Goal: Task Accomplishment & Management: Complete application form

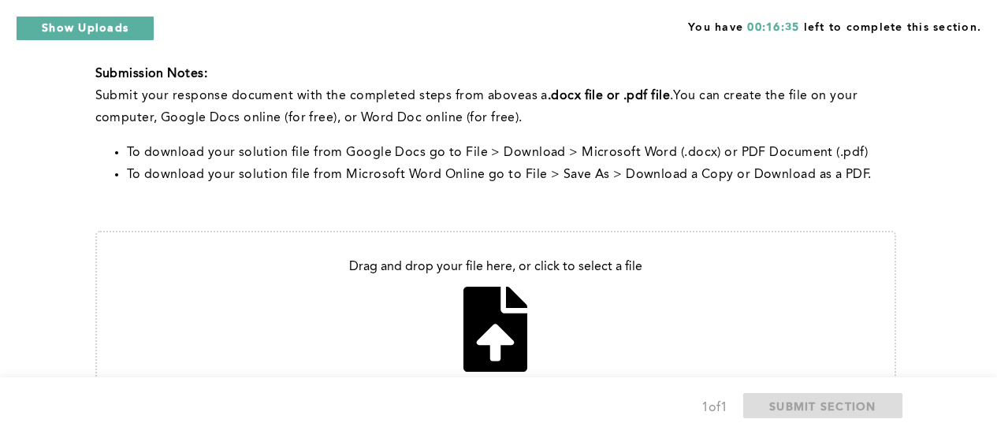
scroll to position [566, 0]
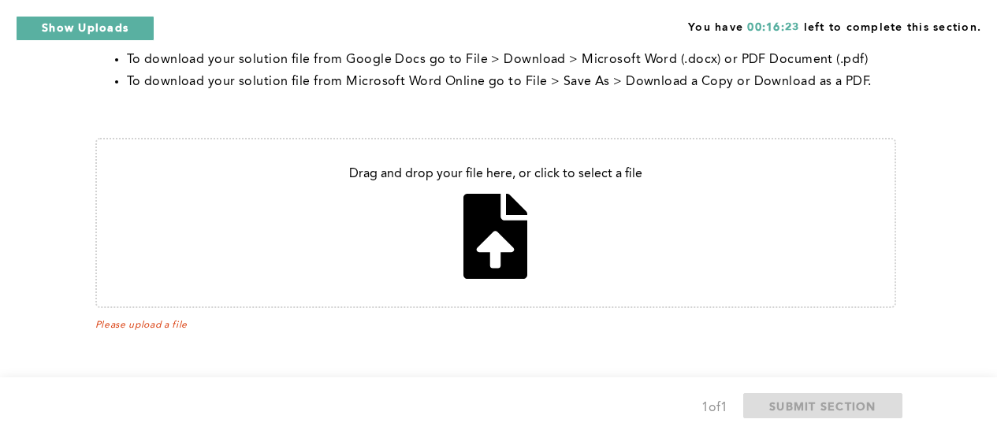
type input "C:\fakepath\Email_manager.docx"
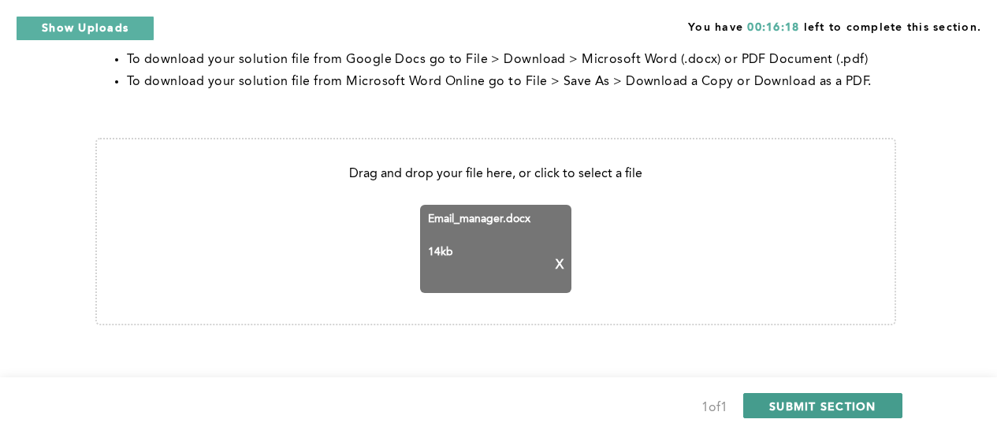
click at [808, 401] on span "SUBMIT SECTION" at bounding box center [823, 406] width 107 height 15
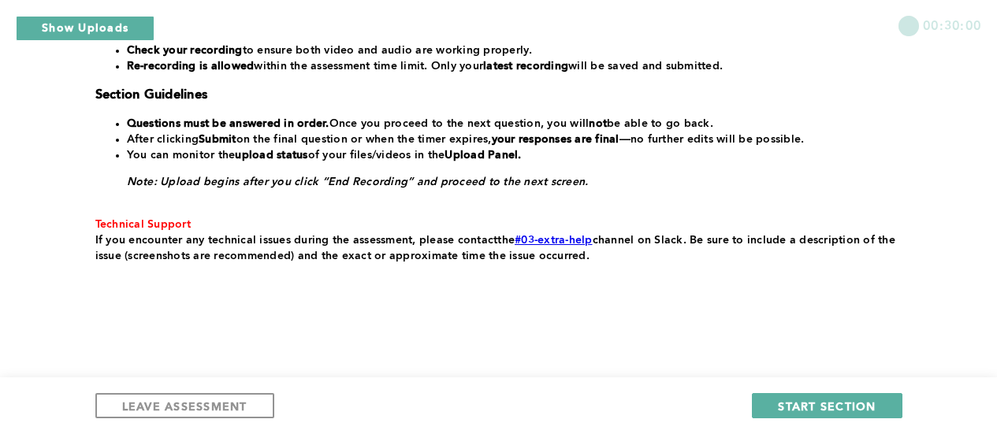
scroll to position [207, 0]
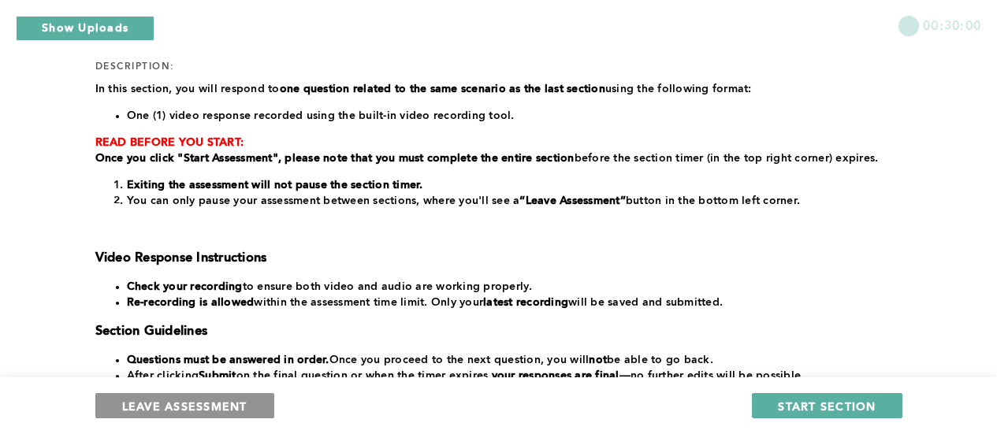
click at [190, 403] on span "LEAVE ASSESSMENT" at bounding box center [184, 406] width 125 height 15
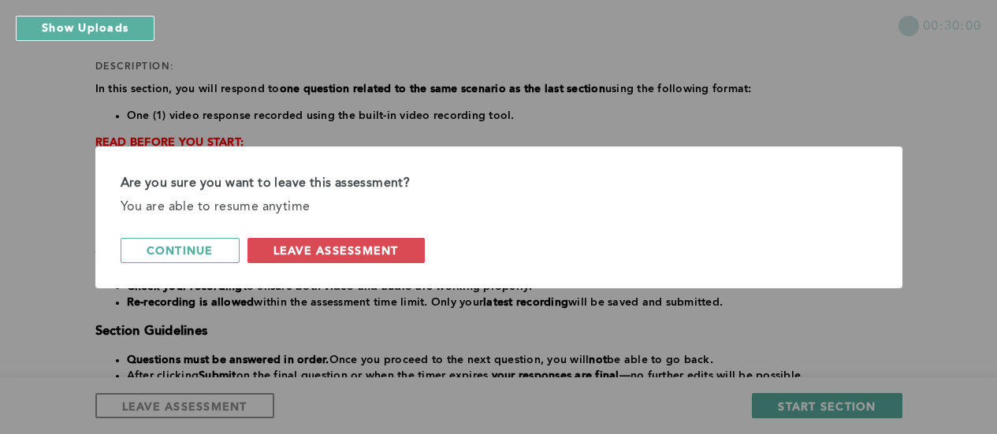
click at [344, 254] on span "leave assessment" at bounding box center [336, 250] width 125 height 15
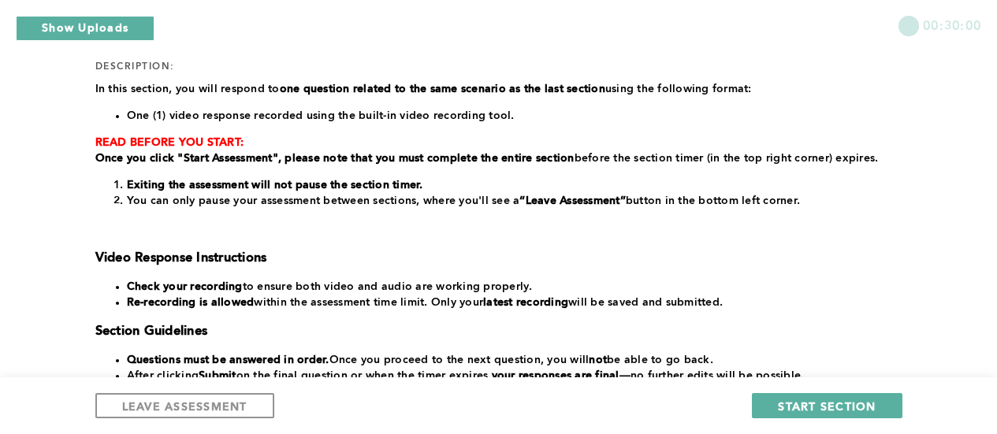
scroll to position [36, 0]
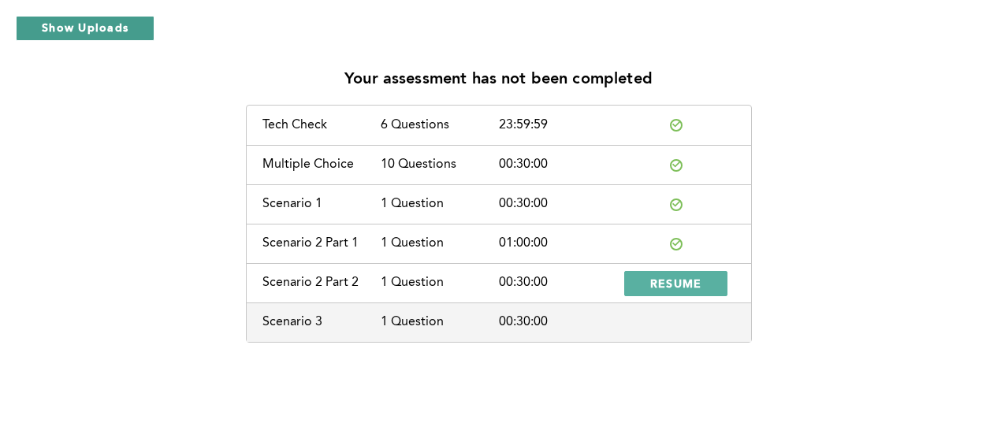
click at [95, 24] on button "Show Uploads" at bounding box center [85, 28] width 139 height 25
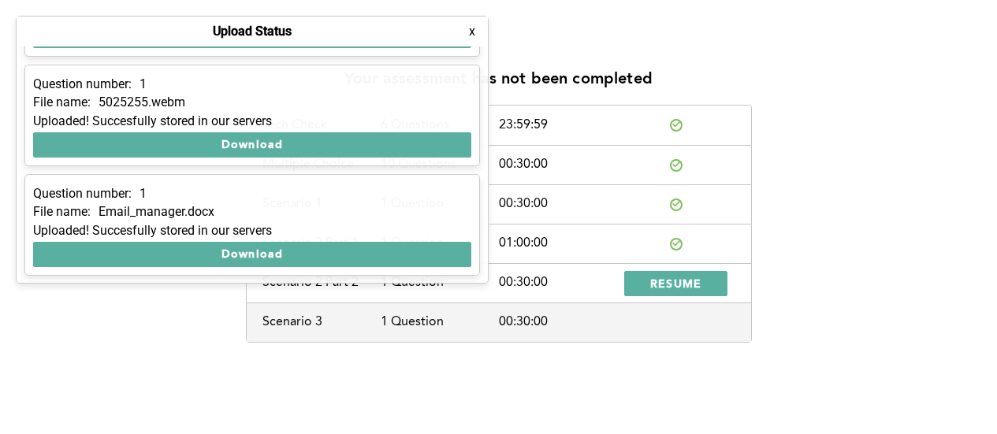
scroll to position [0, 0]
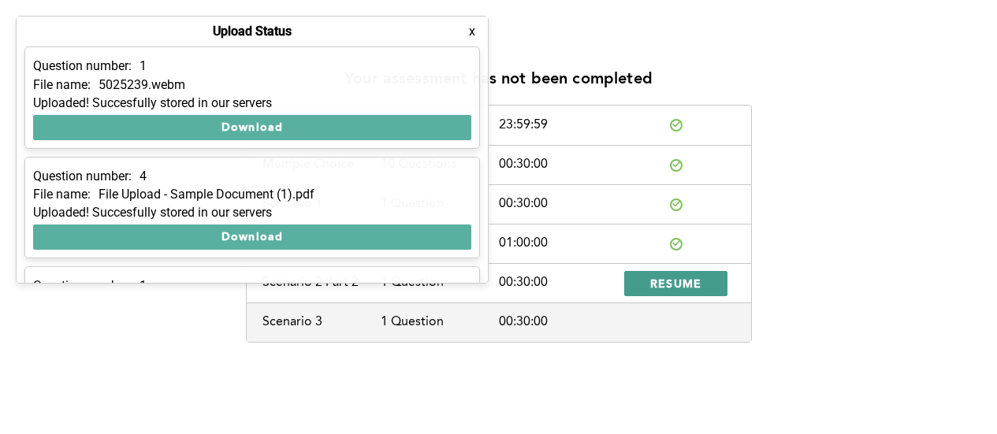
click at [669, 278] on span "RESUME" at bounding box center [676, 283] width 52 height 15
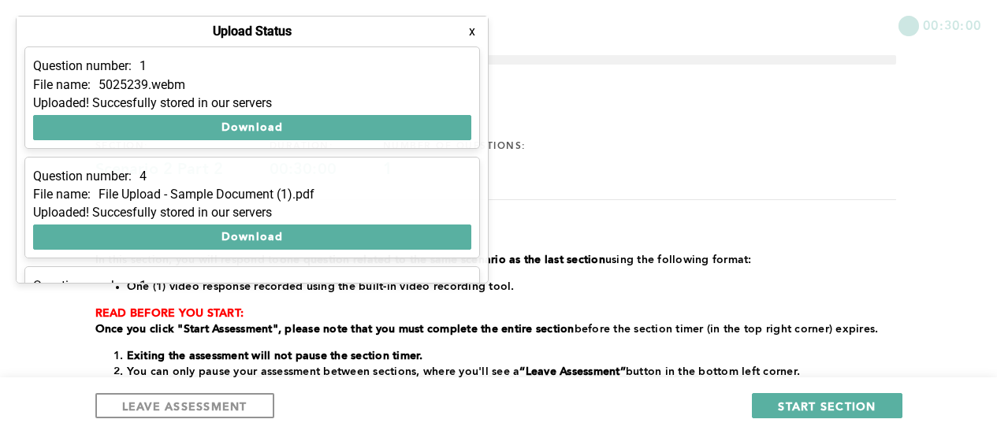
click at [475, 31] on button "x" at bounding box center [472, 32] width 16 height 16
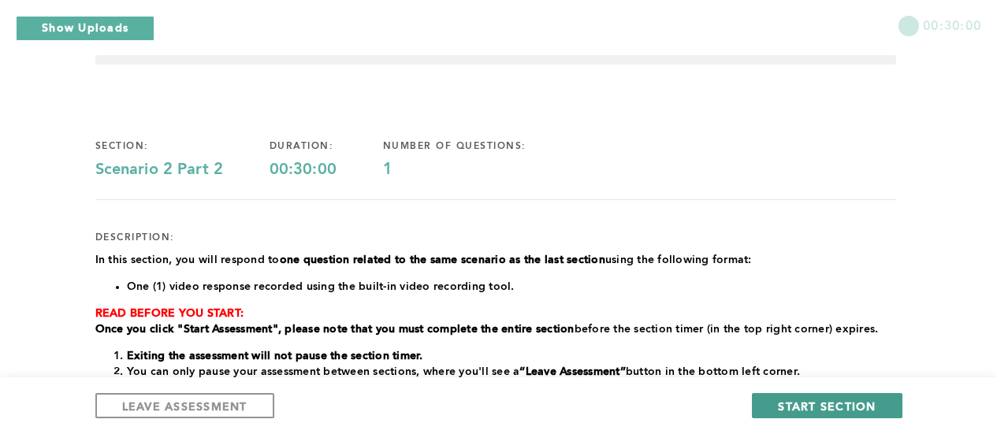
click at [832, 401] on span "START SECTION" at bounding box center [827, 406] width 98 height 15
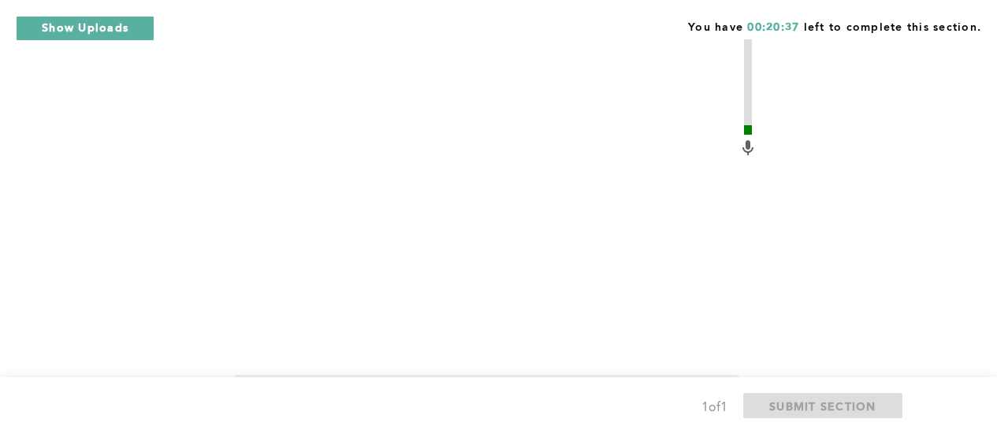
scroll to position [862, 0]
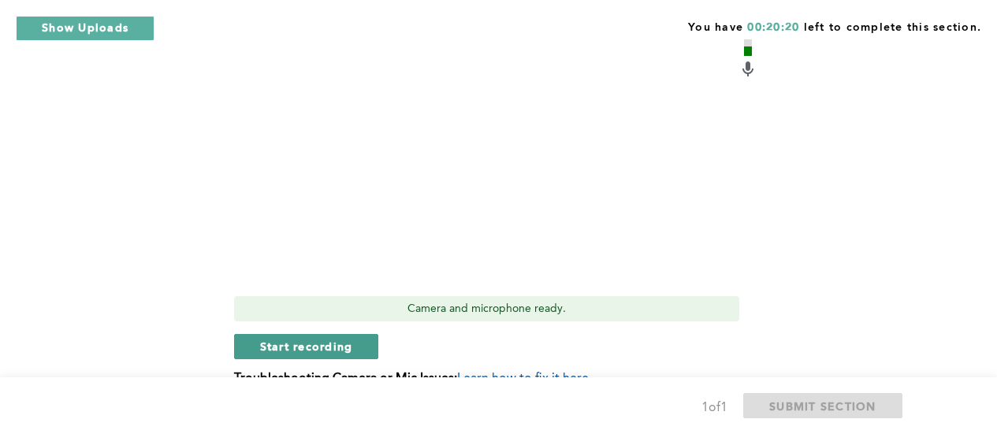
click at [311, 341] on span "Start recording" at bounding box center [306, 346] width 93 height 15
click at [288, 354] on button "Stop recording" at bounding box center [306, 346] width 144 height 25
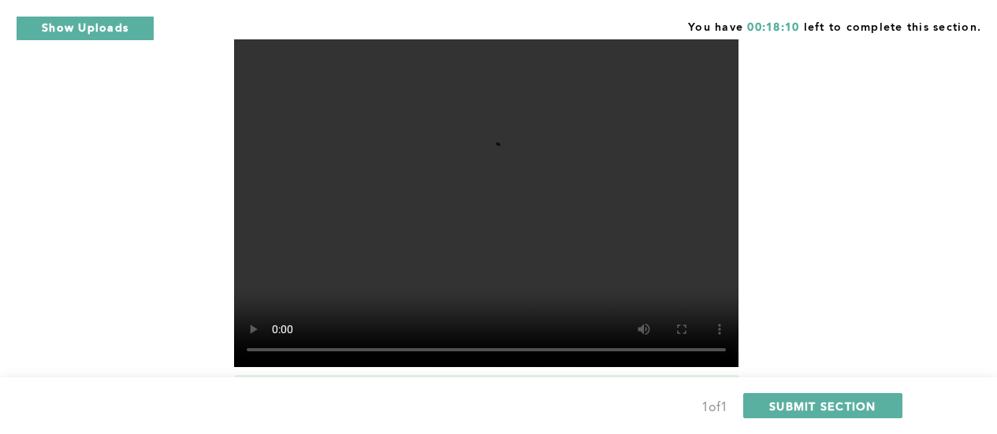
scroll to position [941, 0]
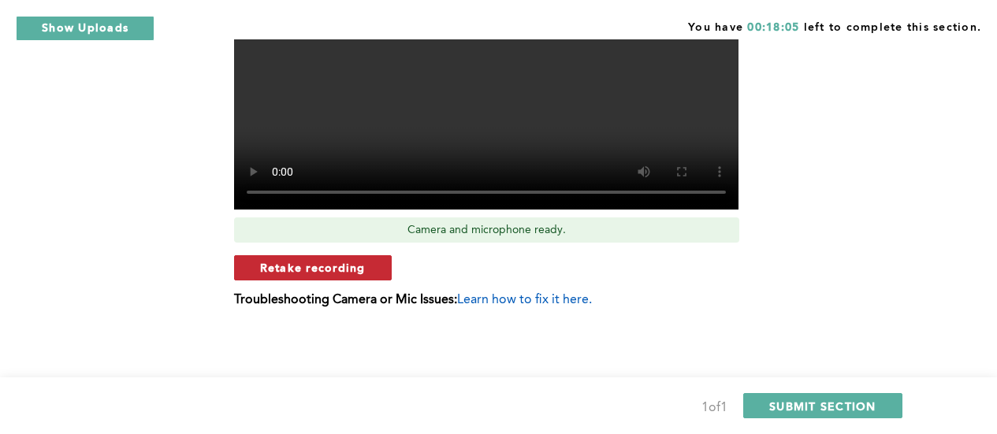
click at [294, 266] on span "Retake recording" at bounding box center [313, 267] width 106 height 15
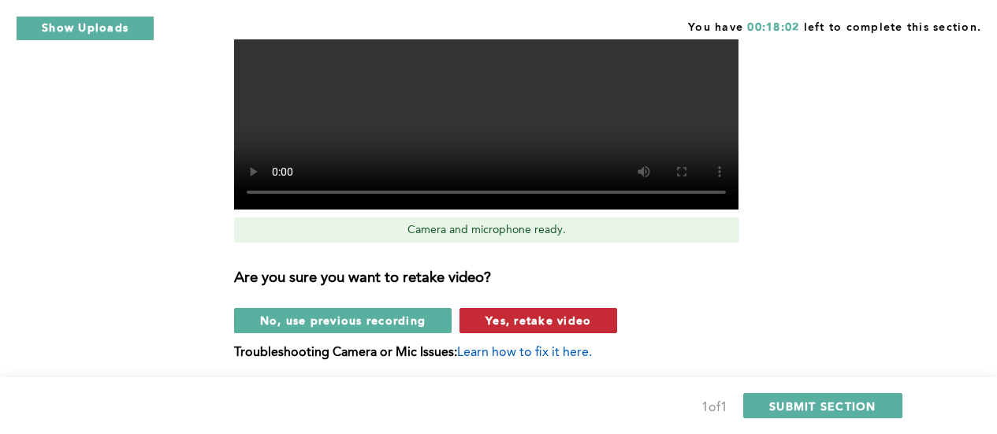
click at [554, 315] on span "Yes, retake video" at bounding box center [539, 320] width 106 height 15
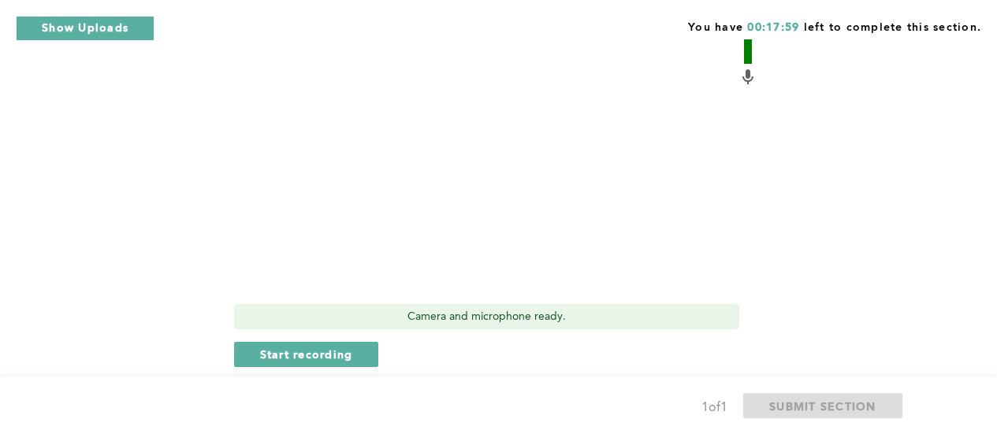
scroll to position [862, 0]
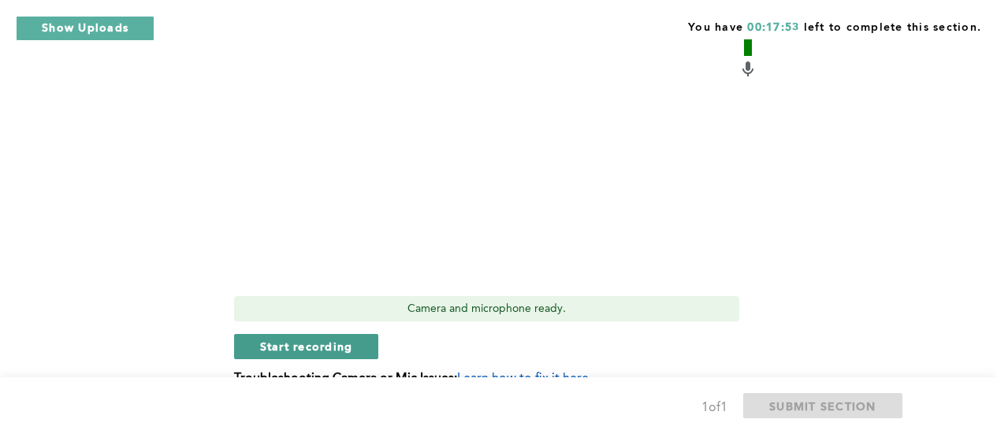
click at [301, 343] on span "Start recording" at bounding box center [306, 346] width 93 height 15
click at [288, 335] on button "Stop recording" at bounding box center [306, 346] width 144 height 25
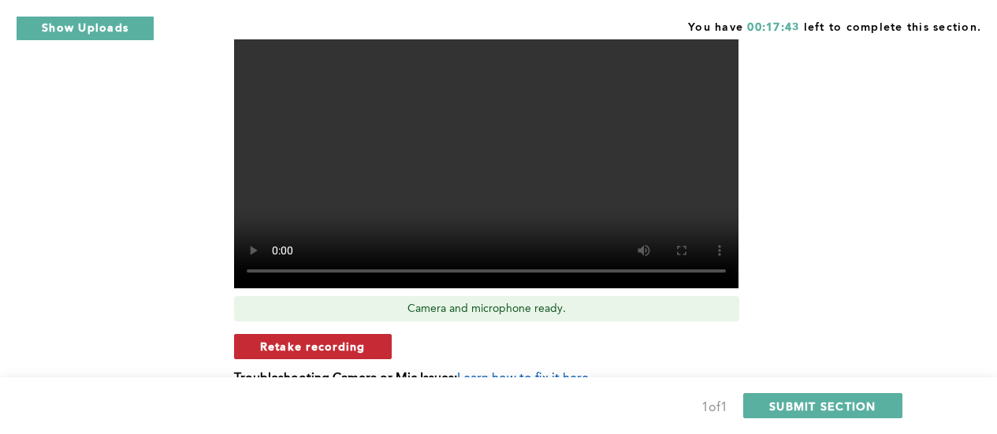
click at [302, 343] on span "Retake recording" at bounding box center [313, 346] width 106 height 15
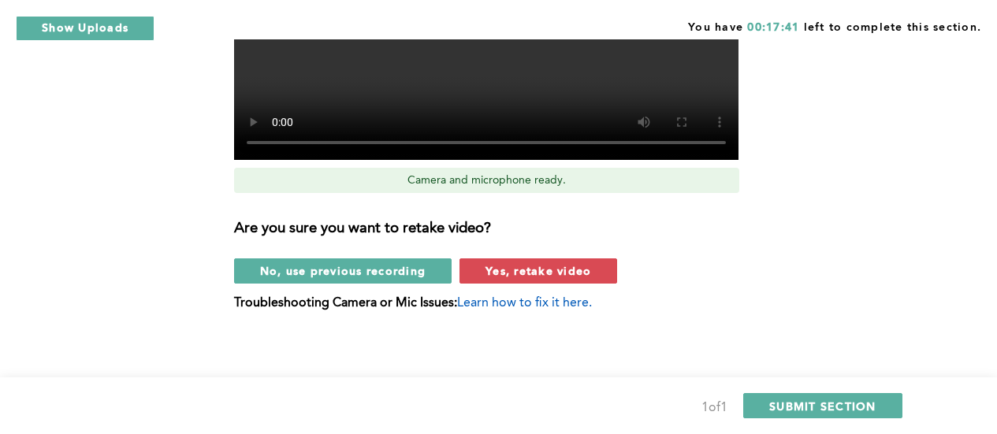
scroll to position [993, 0]
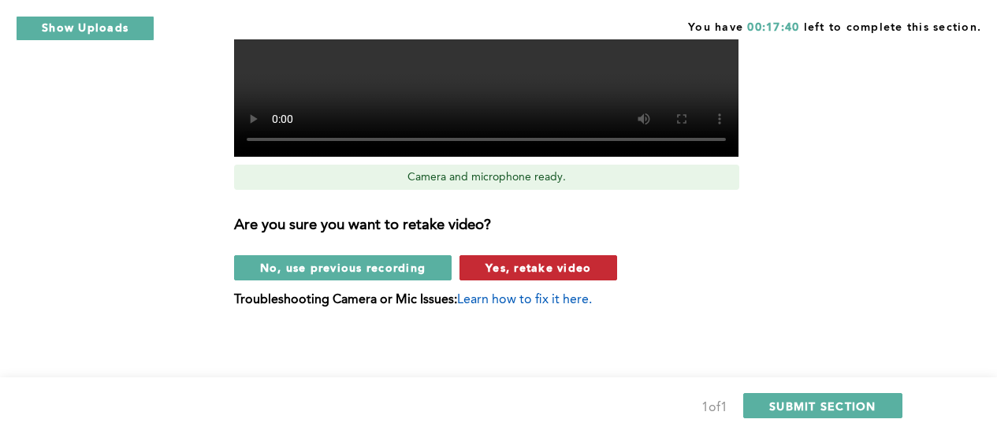
click at [539, 266] on span "Yes, retake video" at bounding box center [539, 267] width 106 height 15
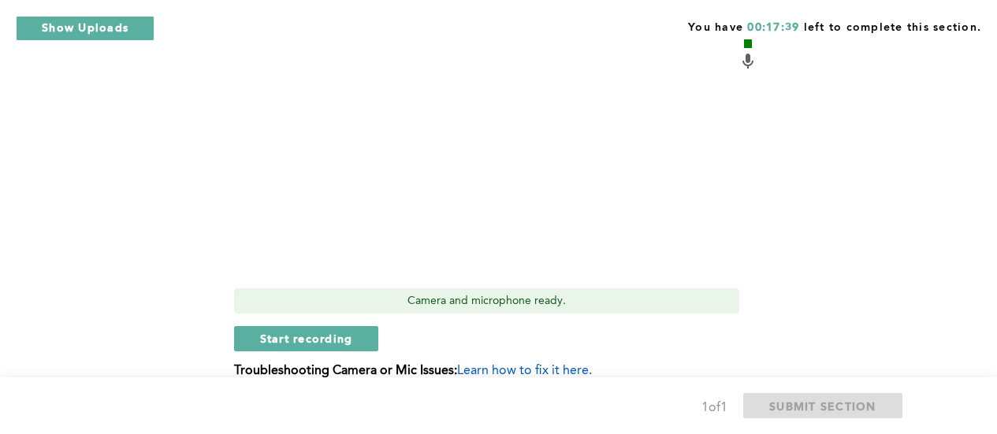
scroll to position [862, 0]
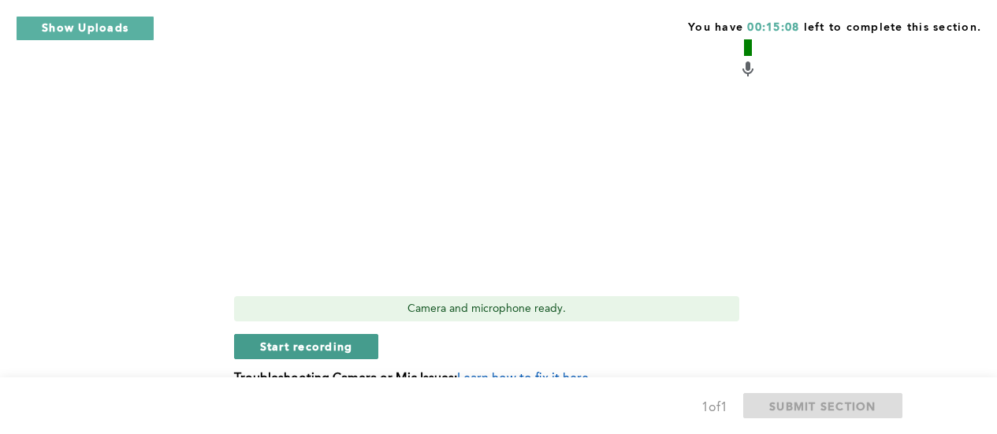
click at [300, 352] on span "Start recording" at bounding box center [306, 346] width 93 height 15
click at [300, 351] on span "Stop recording" at bounding box center [306, 346] width 92 height 15
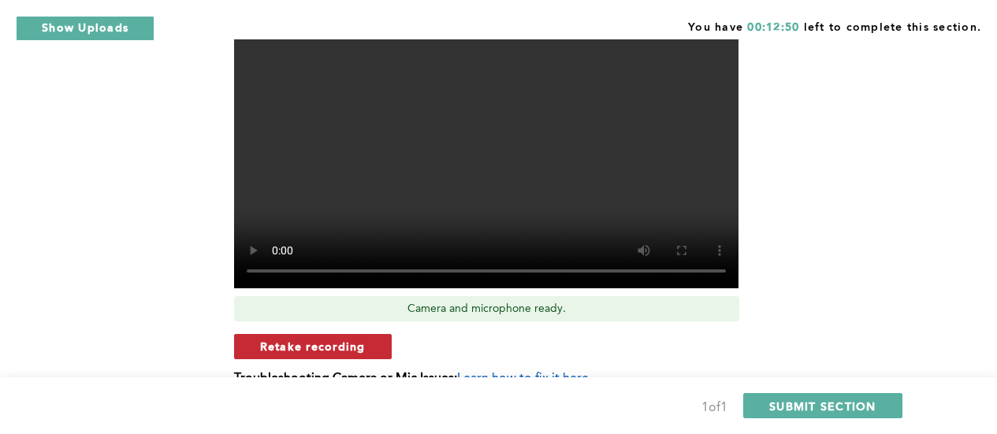
click at [300, 351] on span "Retake recording" at bounding box center [313, 346] width 106 height 15
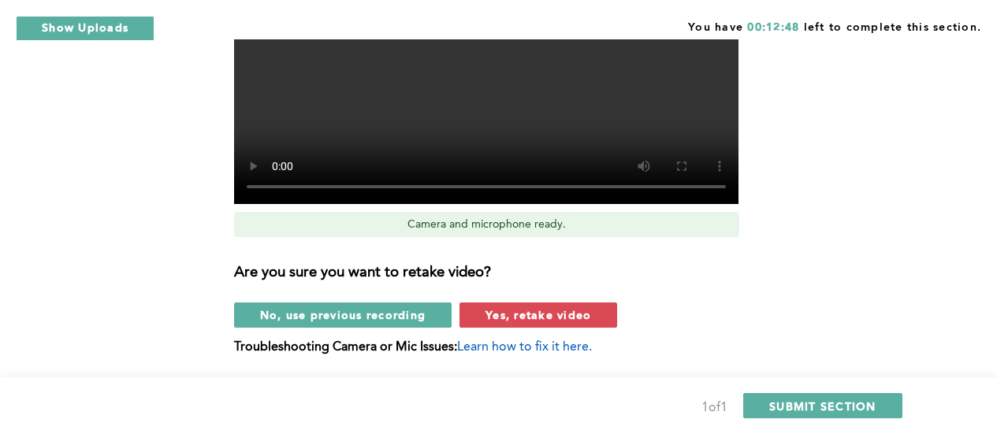
scroll to position [993, 0]
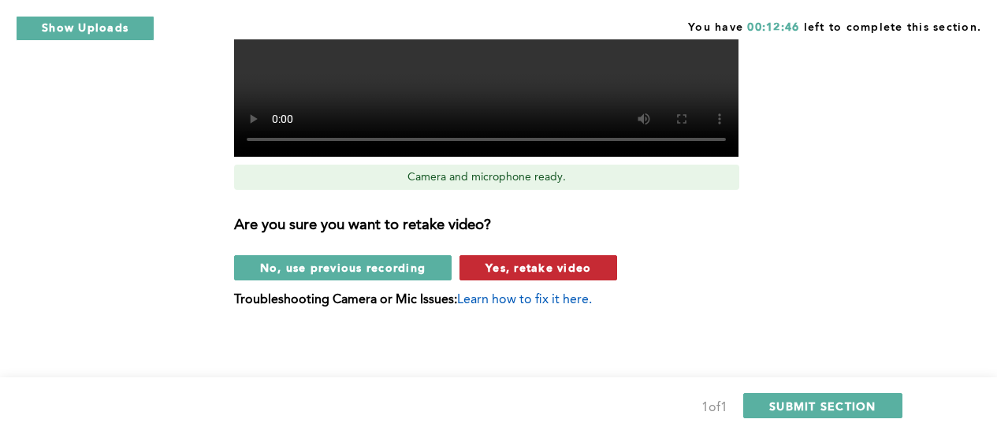
click at [556, 271] on span "Yes, retake video" at bounding box center [539, 267] width 106 height 15
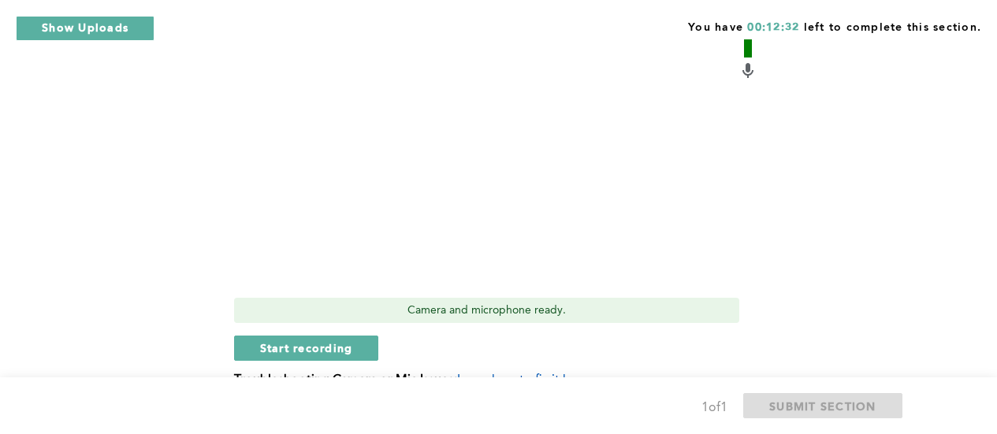
scroll to position [862, 0]
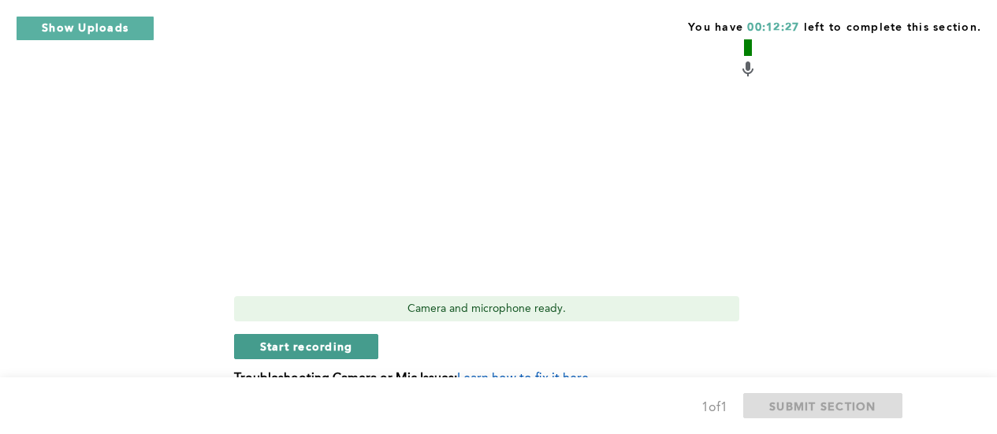
click at [296, 349] on span "Start recording" at bounding box center [306, 346] width 93 height 15
click at [337, 346] on span "Stop recording" at bounding box center [306, 346] width 92 height 15
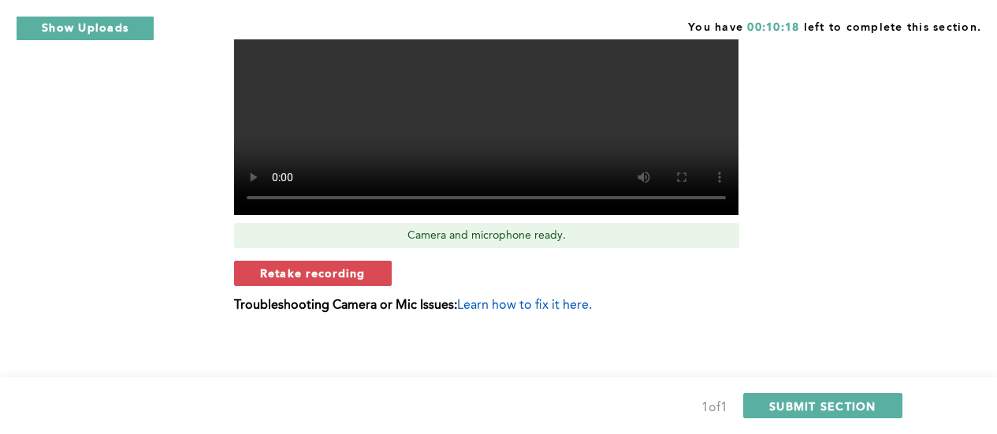
scroll to position [941, 0]
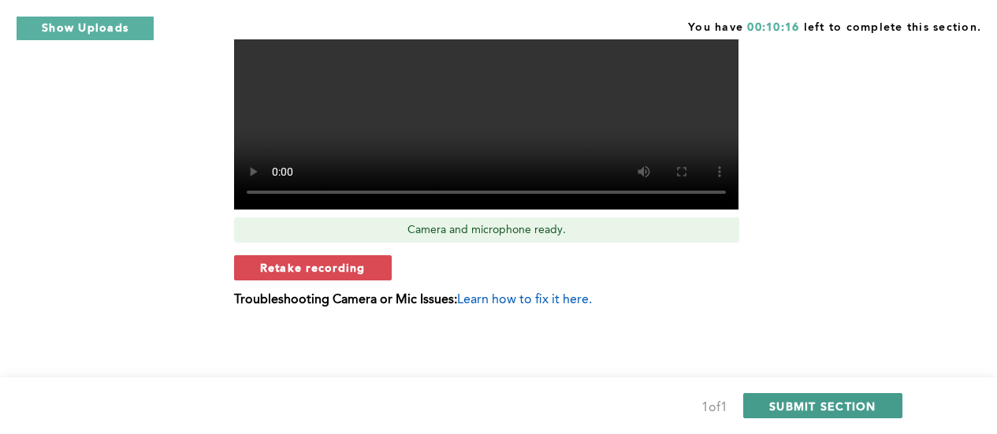
click at [844, 412] on span "SUBMIT SECTION" at bounding box center [823, 406] width 107 height 15
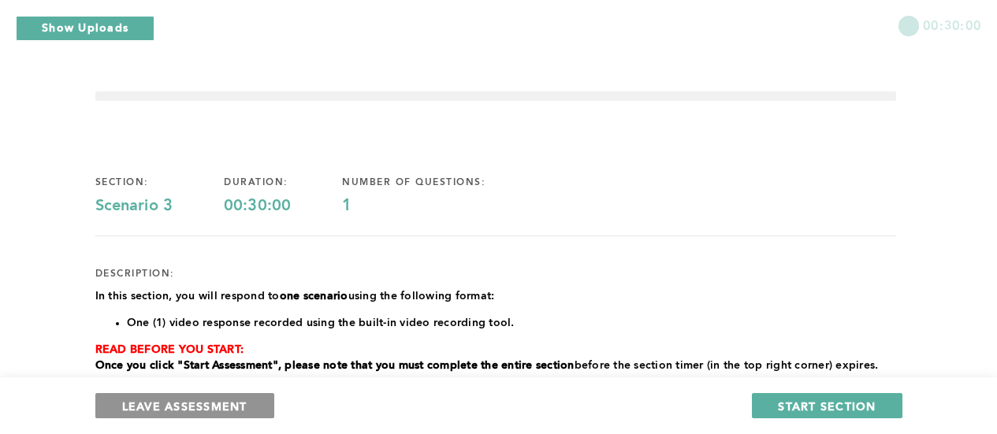
click at [182, 412] on span "LEAVE ASSESSMENT" at bounding box center [184, 406] width 125 height 15
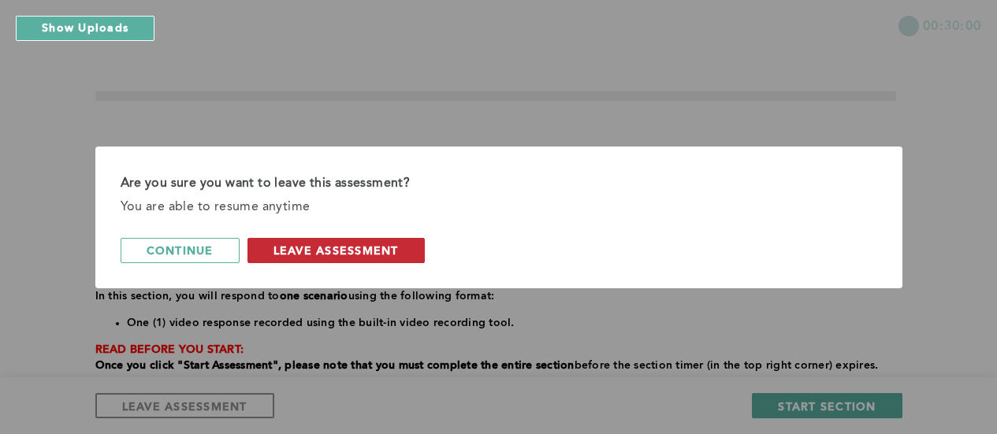
click at [345, 263] on div "Are you sure you want to leave this assessment? You are able to resume anytime …" at bounding box center [498, 218] width 807 height 142
click at [348, 259] on button "leave assessment" at bounding box center [336, 250] width 177 height 25
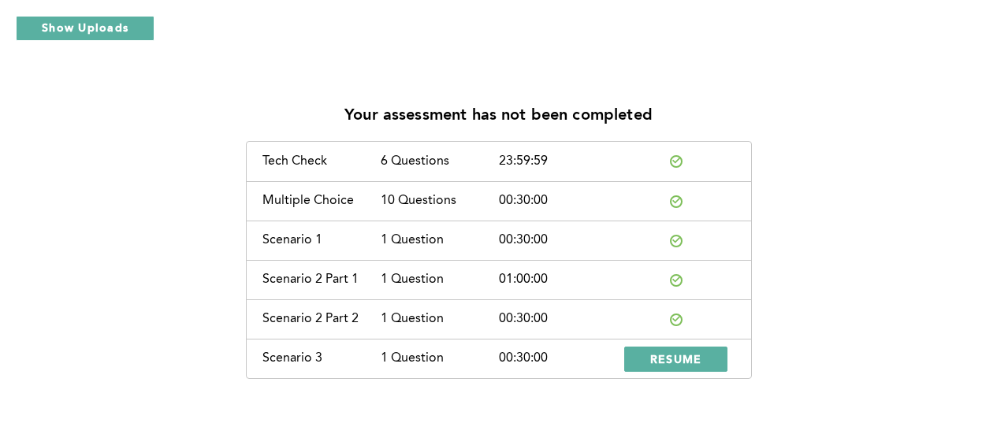
scroll to position [36, 0]
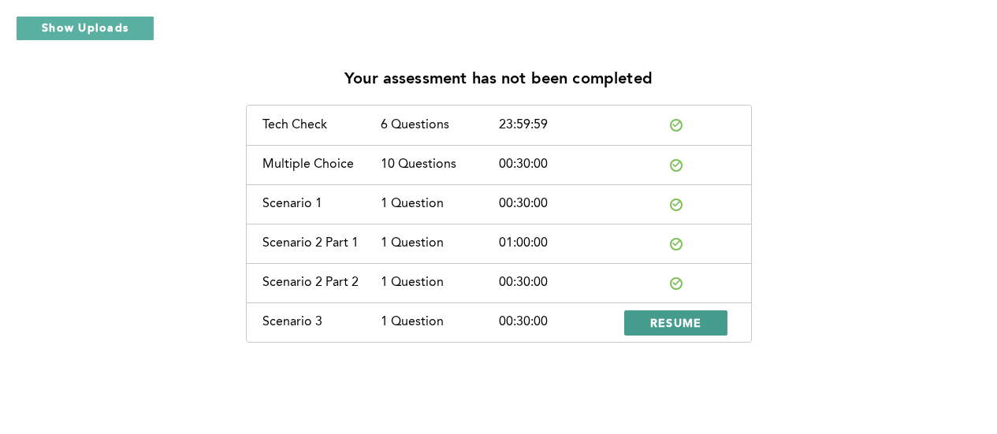
click at [688, 319] on span "RESUME" at bounding box center [676, 322] width 52 height 15
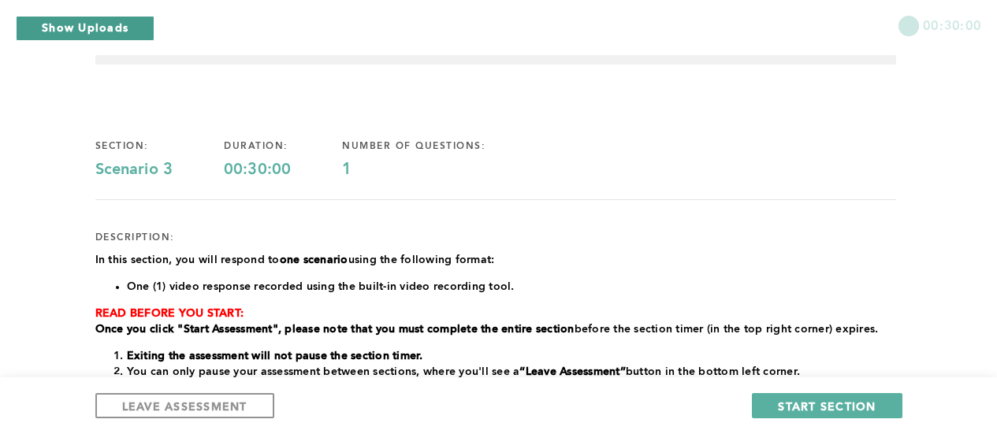
click at [101, 37] on button "Show Uploads" at bounding box center [85, 28] width 139 height 25
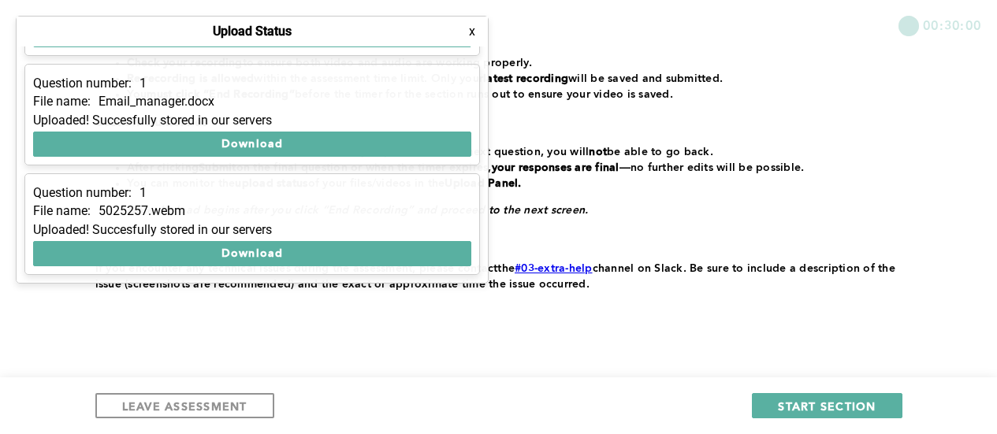
scroll to position [430, 0]
click at [471, 32] on button "x" at bounding box center [472, 32] width 16 height 16
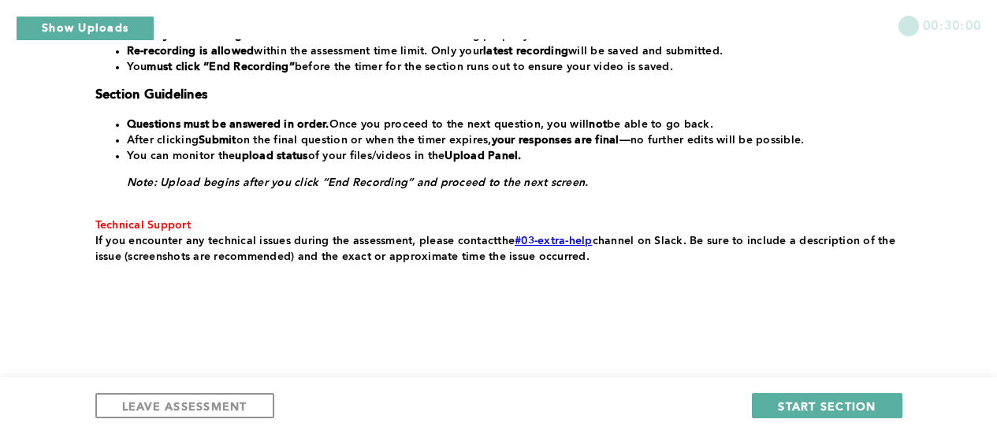
scroll to position [457, 0]
click at [843, 410] on span "START SECTION" at bounding box center [827, 406] width 98 height 15
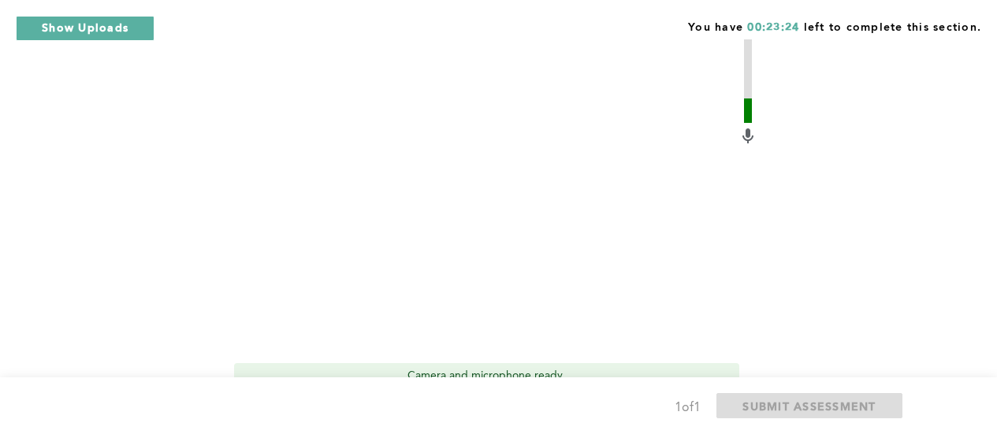
scroll to position [631, 0]
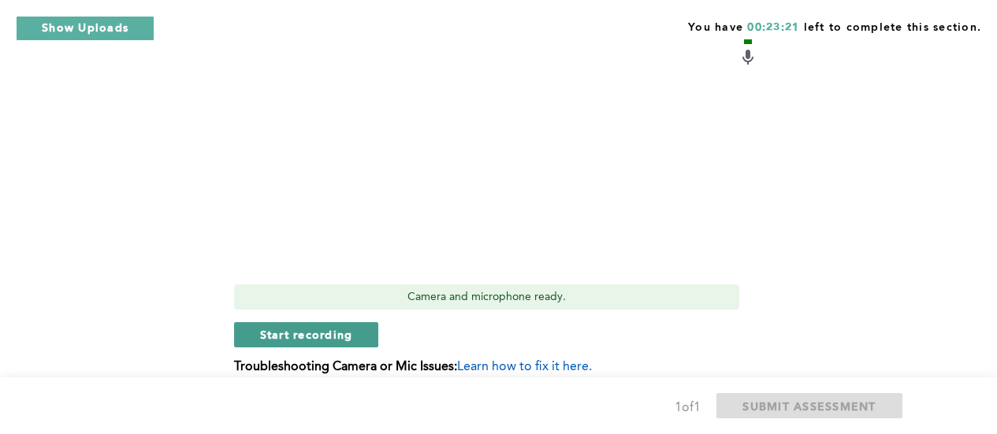
click at [291, 327] on span "Start recording" at bounding box center [306, 334] width 93 height 15
click at [272, 327] on span "Stop recording" at bounding box center [306, 334] width 92 height 15
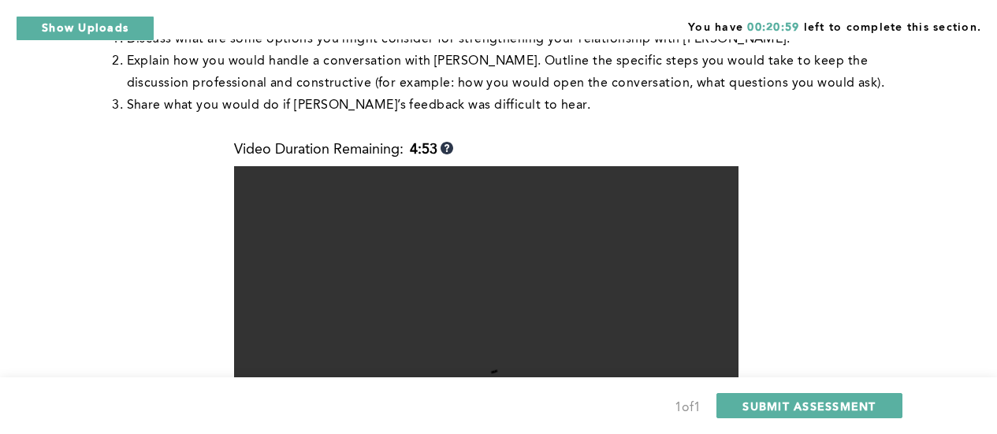
scroll to position [473, 0]
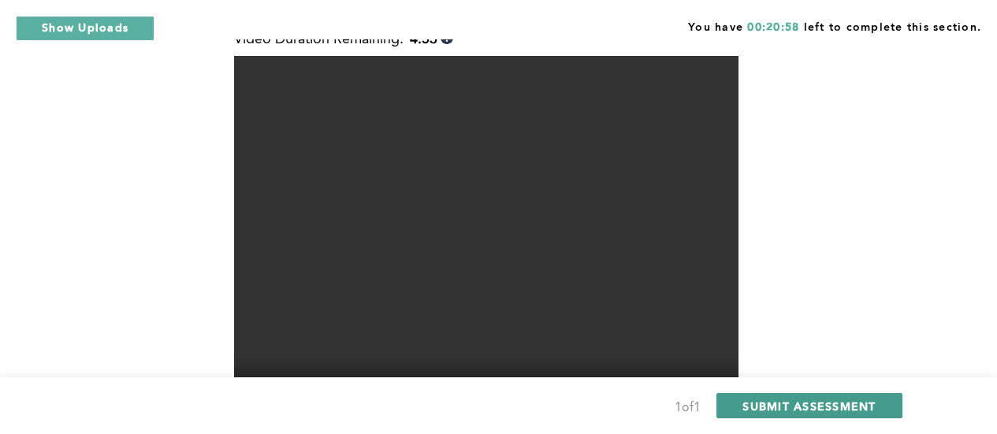
click at [833, 403] on span "SUBMIT ASSESSMENT" at bounding box center [809, 406] width 133 height 15
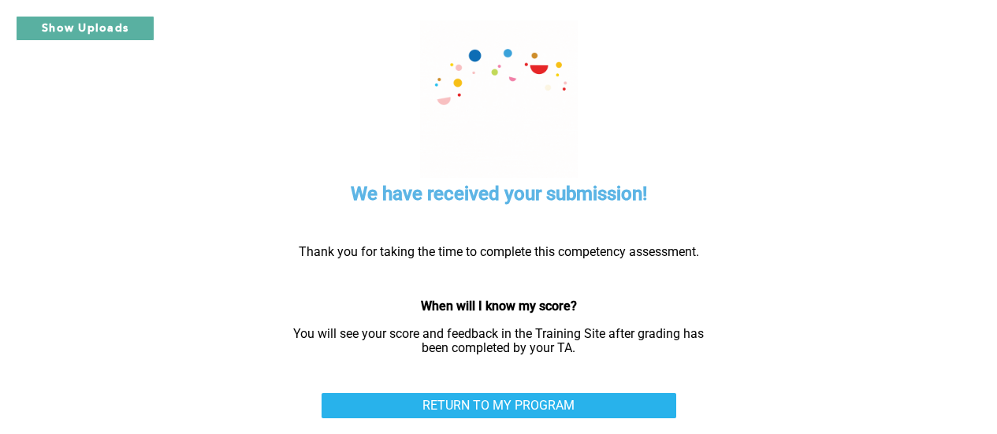
scroll to position [25, 0]
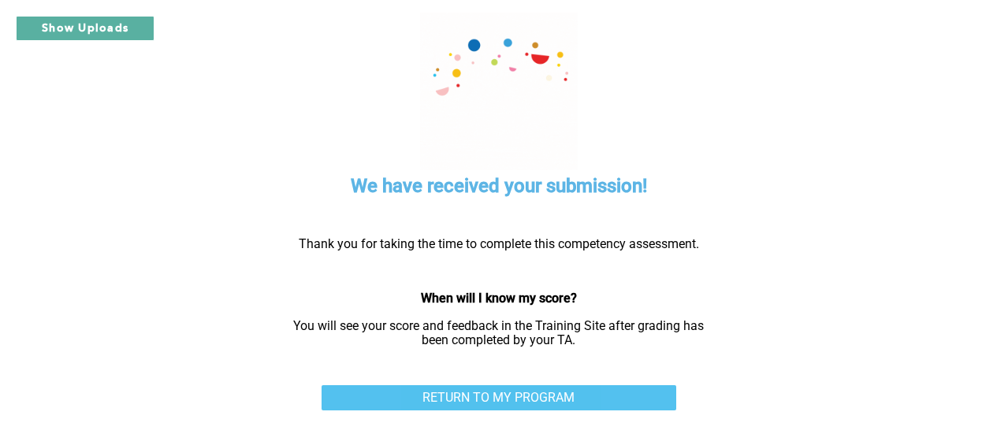
click at [522, 391] on link "RETURN TO MY PROGRAM" at bounding box center [499, 398] width 355 height 25
